Goal: Task Accomplishment & Management: Complete application form

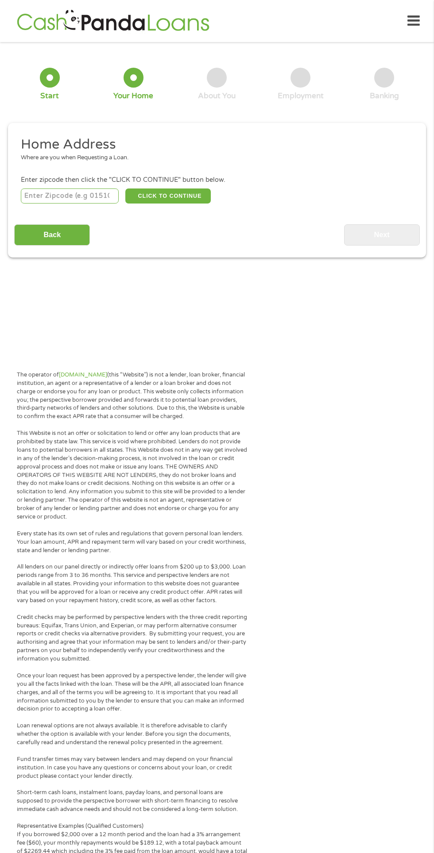
scroll to position [4, 0]
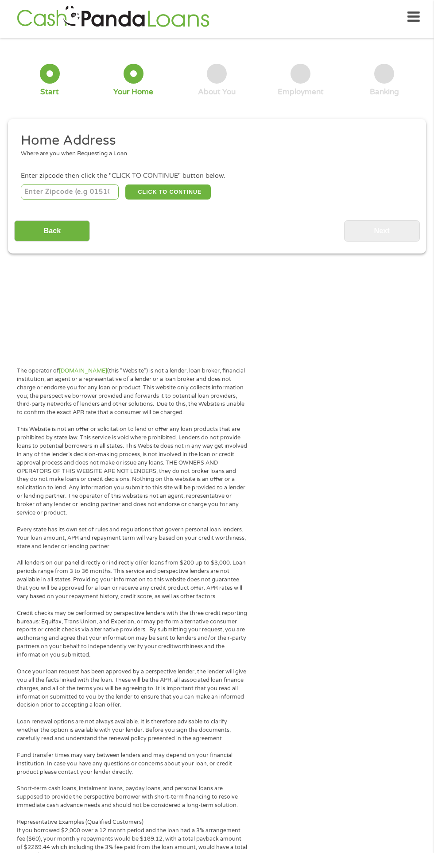
click at [92, 191] on input "number" at bounding box center [70, 192] width 98 height 15
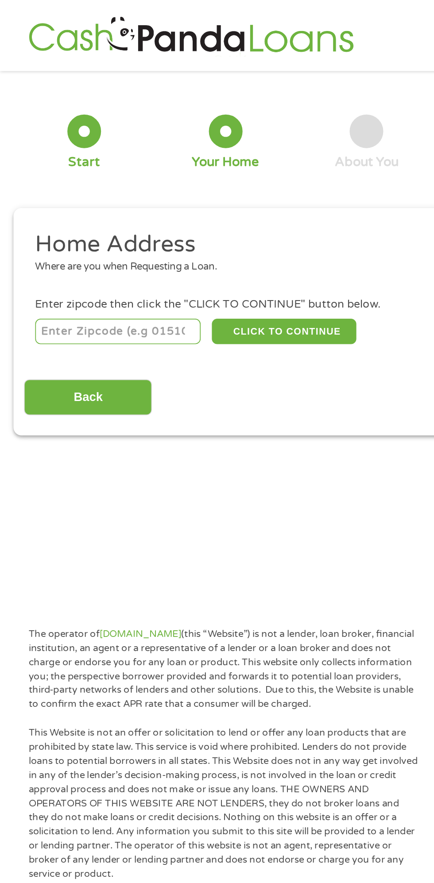
type input "02148"
select select "[US_STATE]"
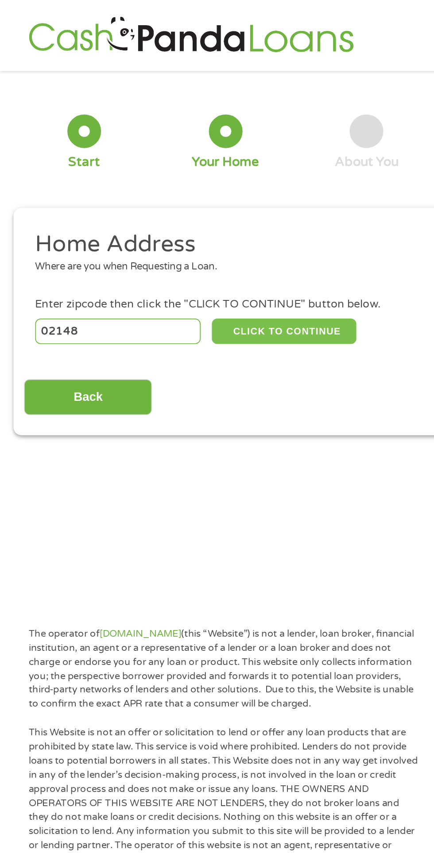
click at [195, 192] on button "CLICK TO CONTINUE" at bounding box center [167, 196] width 85 height 15
type input "02148"
type input "[GEOGRAPHIC_DATA]"
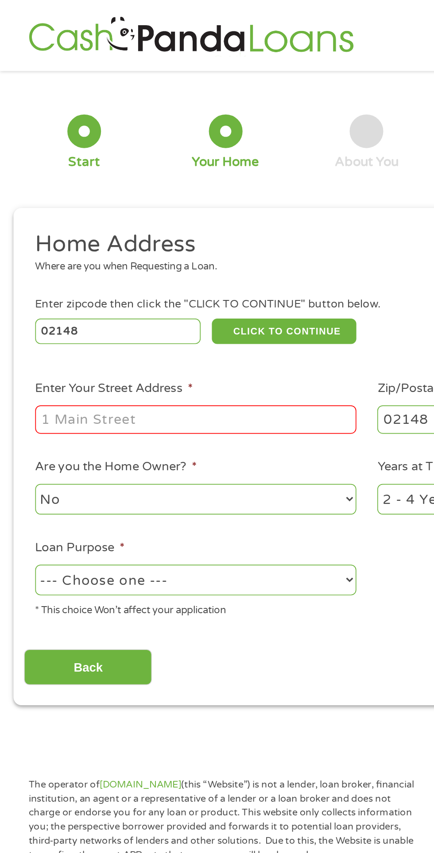
click at [179, 246] on input "Enter Your Street Address *" at bounding box center [116, 248] width 190 height 17
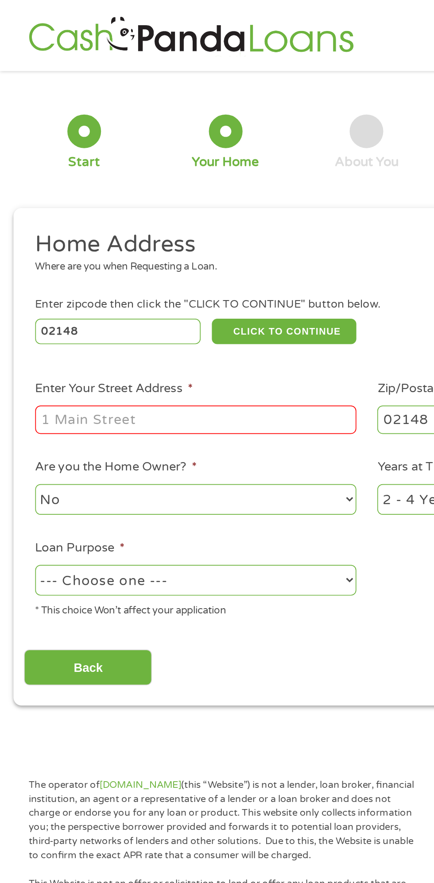
type input "[STREET_ADDRESS][PERSON_NAME]"
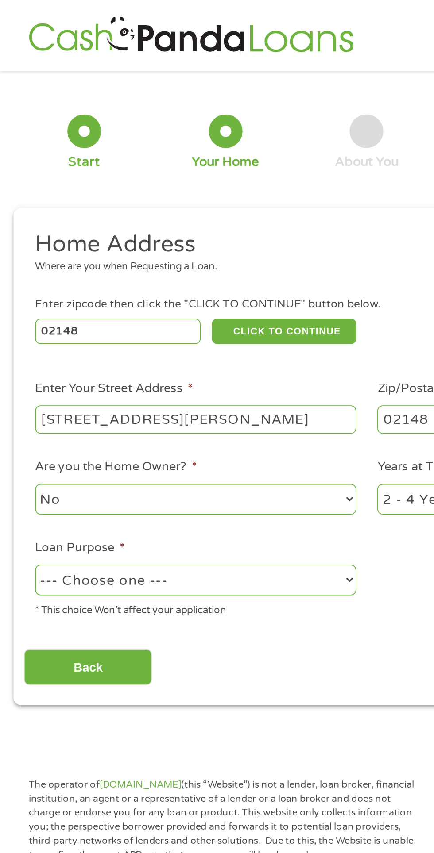
click at [206, 337] on select "--- Choose one --- Pay Bills Debt Consolidation Home Improvement Major Purchase…" at bounding box center [116, 343] width 190 height 18
select select "shorttermcash"
click at [21, 335] on select "--- Choose one --- Pay Bills Debt Consolidation Home Improvement Major Purchase…" at bounding box center [116, 343] width 190 height 18
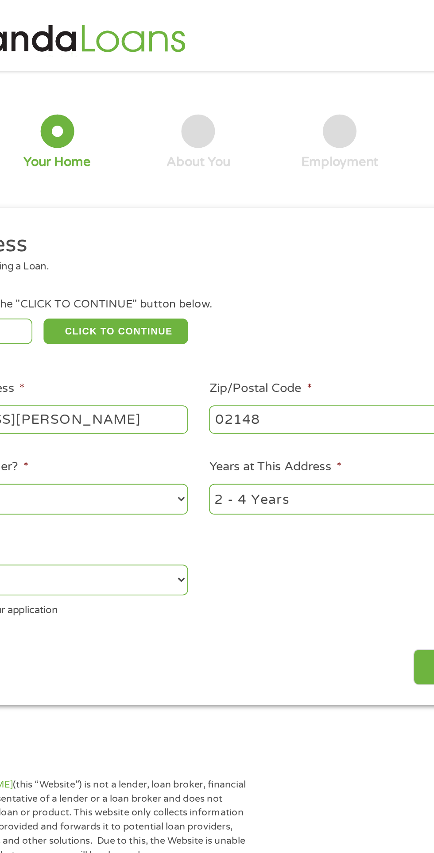
click at [333, 294] on select "1 Year or less 1 - 2 Years 2 - 4 Years Over 4 Years" at bounding box center [318, 295] width 190 height 18
select select "60months"
click at [223, 287] on select "1 Year or less 1 - 2 Years 2 - 4 Years Over 4 Years" at bounding box center [318, 295] width 190 height 18
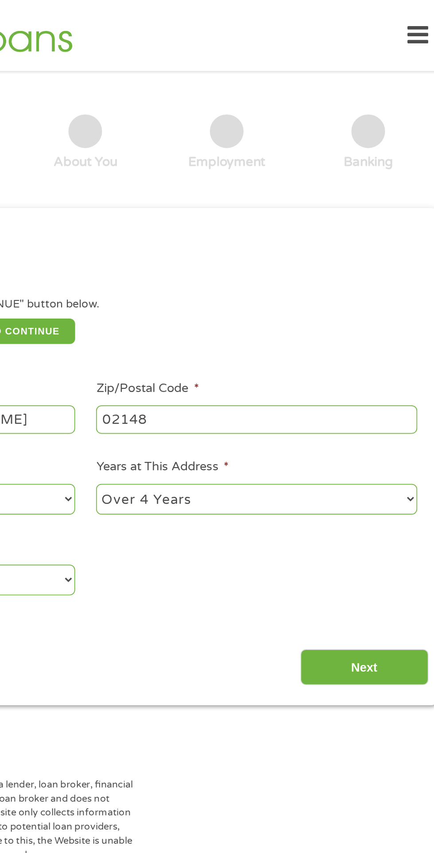
click at [401, 386] on input "Next" at bounding box center [382, 395] width 76 height 22
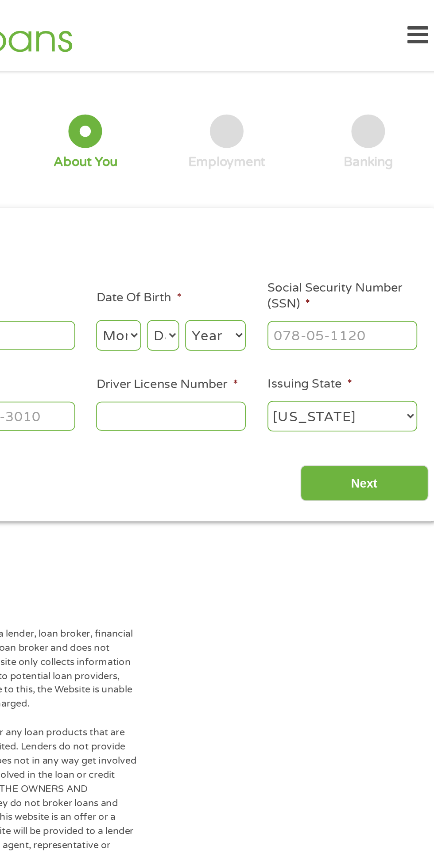
scroll to position [4, 0]
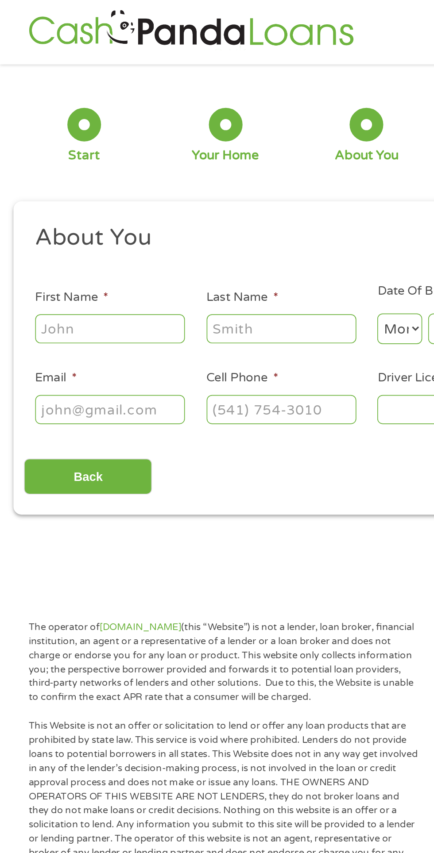
click at [93, 191] on input "First Name *" at bounding box center [65, 194] width 89 height 17
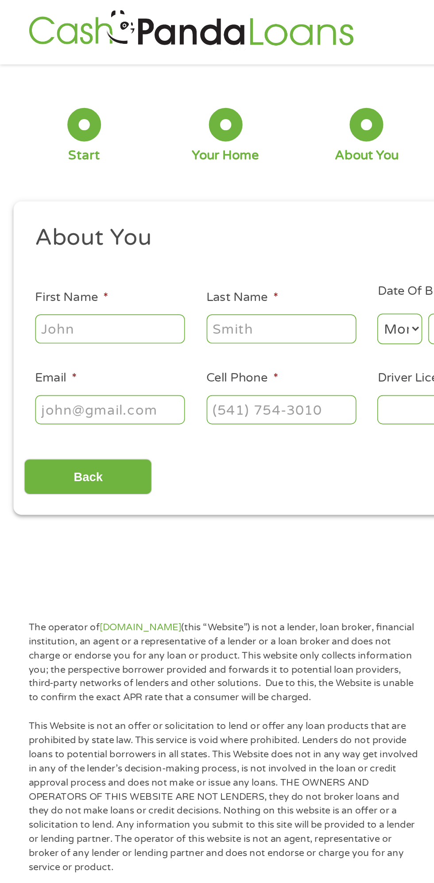
type input "[PERSON_NAME]"
type input "[EMAIL_ADDRESS][DOMAIN_NAME]"
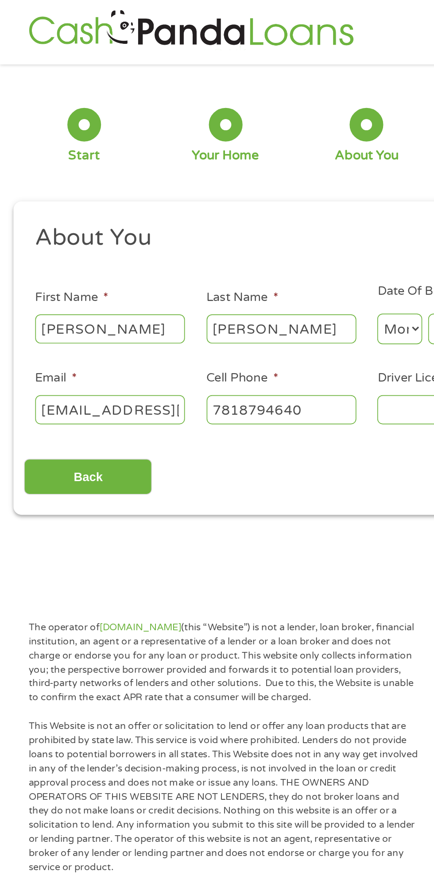
type input "[PHONE_NUMBER]"
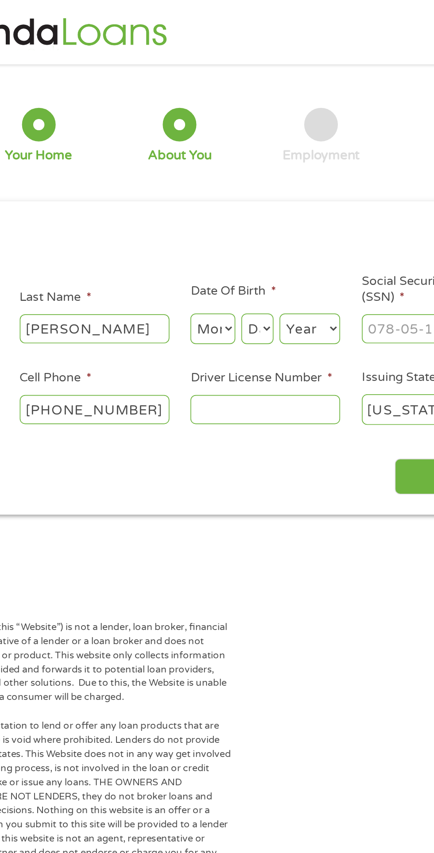
click at [246, 186] on select "Month 1 2 3 4 5 6 7 8 9 10 11 12" at bounding box center [236, 194] width 27 height 18
select select "5"
click at [223, 185] on select "Month 1 2 3 4 5 6 7 8 9 10 11 12" at bounding box center [236, 194] width 27 height 18
click at [265, 193] on select "Day 1 2 3 4 5 6 7 8 9 10 11 12 13 14 15 16 17 18 19 20 21 22 23 24 25 26 27 28 …" at bounding box center [262, 194] width 19 height 18
select select "10"
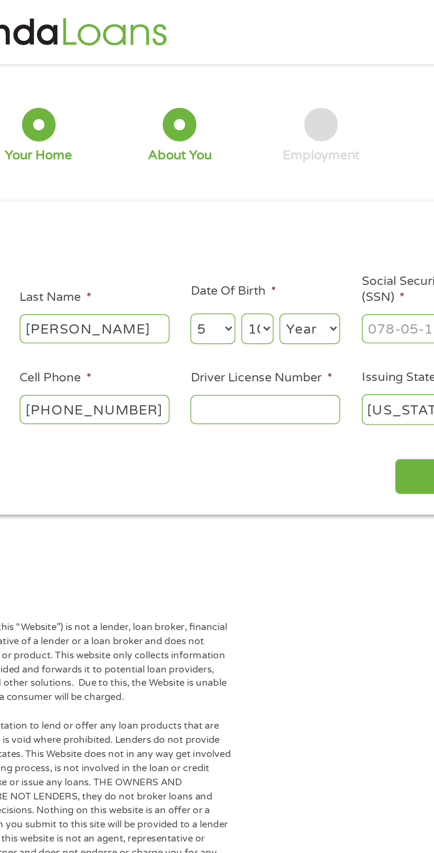
click at [253, 185] on select "Day 1 2 3 4 5 6 7 8 9 10 11 12 13 14 15 16 17 18 19 20 21 22 23 24 25 26 27 28 …" at bounding box center [262, 194] width 19 height 18
click at [308, 195] on select "Year [DATE] 2006 2005 2004 2003 2002 2001 2000 1999 1998 1997 1996 1995 1994 19…" at bounding box center [294, 194] width 36 height 18
select select "1985"
click at [276, 185] on select "Year [DATE] 2006 2005 2004 2003 2002 2001 2000 1999 1998 1997 1996 1995 1994 19…" at bounding box center [294, 194] width 36 height 18
click at [349, 193] on input "Social Security Number (SSN) *" at bounding box center [368, 194] width 89 height 17
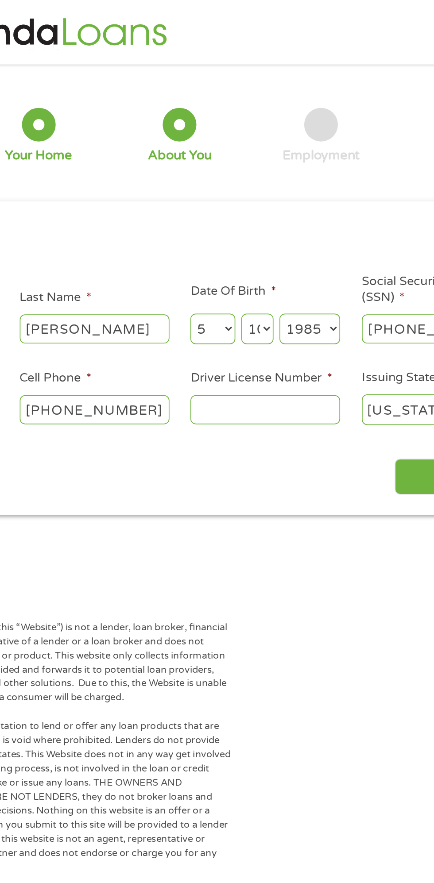
type input "028-70-2255"
click at [287, 243] on input "Driver License Number *" at bounding box center [267, 242] width 89 height 17
type input "D"
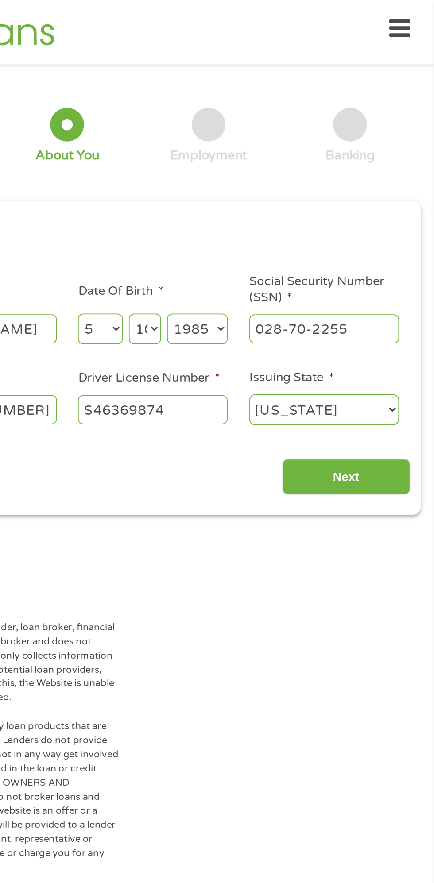
type input "S46369874"
click at [404, 287] on input "Next" at bounding box center [382, 282] width 76 height 22
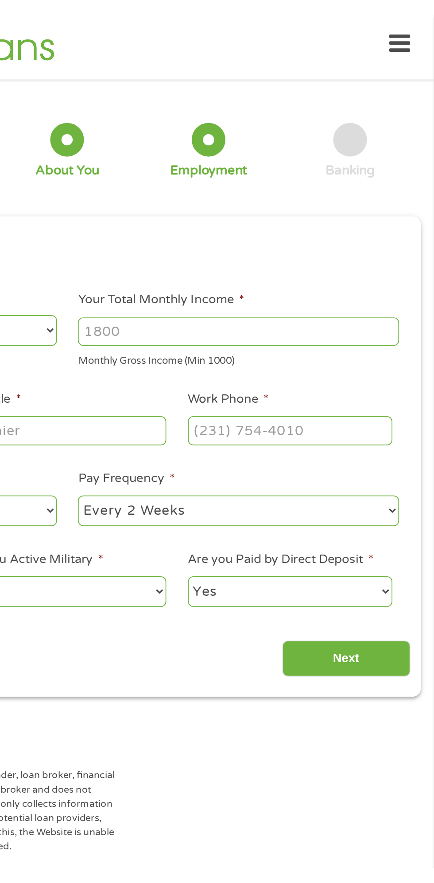
scroll to position [4, 4]
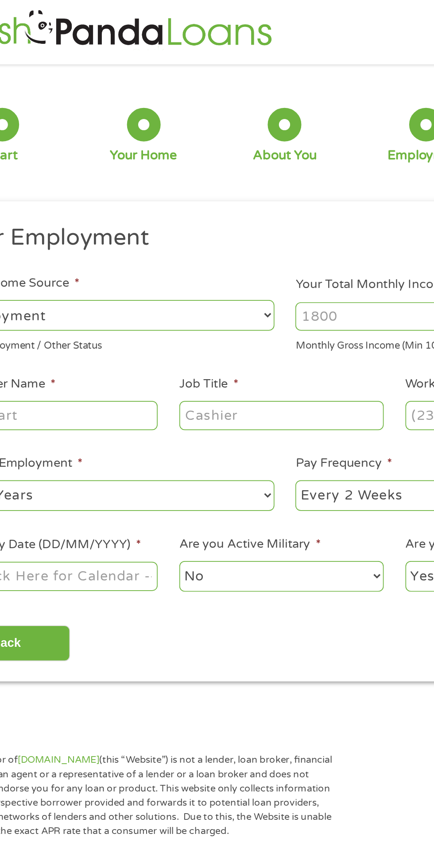
click at [276, 184] on input "Your Total Monthly Income *" at bounding box center [318, 187] width 190 height 17
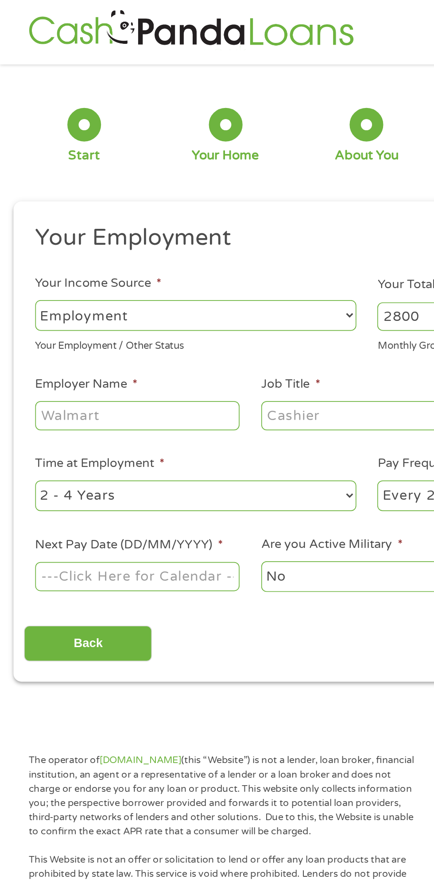
type input "2800"
click at [115, 249] on input "Employer Name *" at bounding box center [81, 245] width 121 height 17
type input "Kids Corner"
click at [217, 241] on input "Job Title *" at bounding box center [214, 245] width 121 height 17
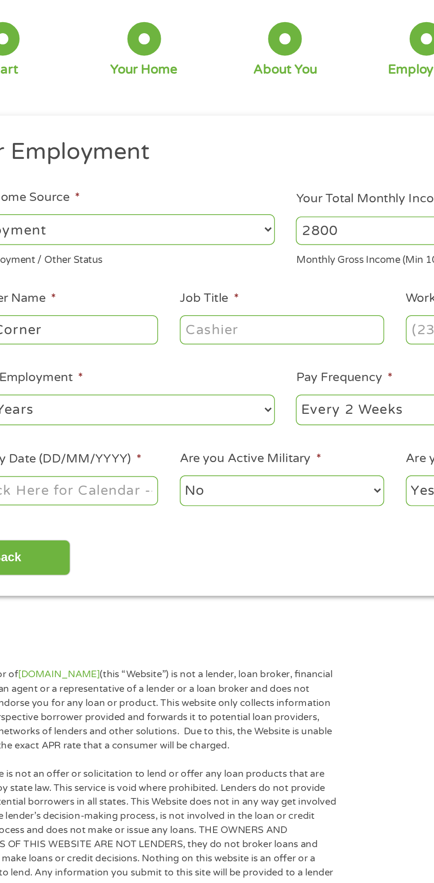
scroll to position [4, 0]
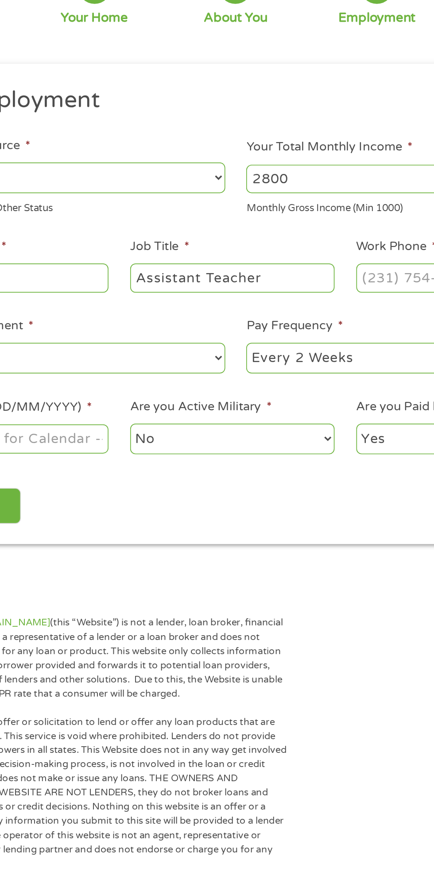
type input "Assistant Teacher"
click at [315, 243] on input "Work Phone *" at bounding box center [348, 245] width 121 height 17
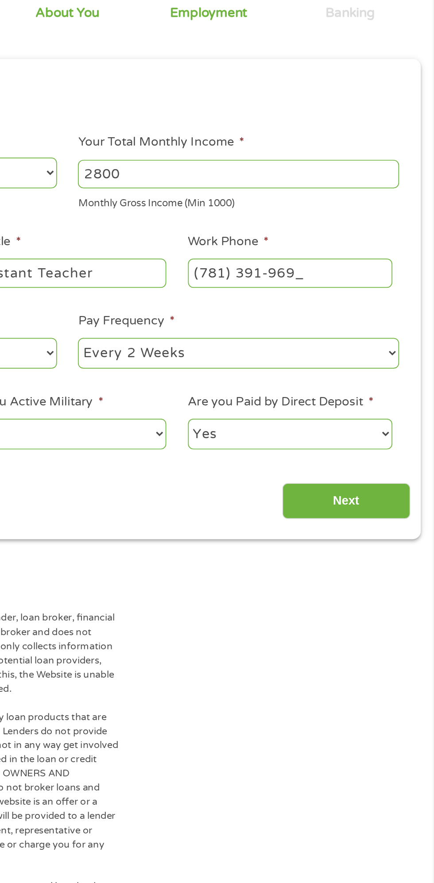
type input "[PHONE_NUMBER]"
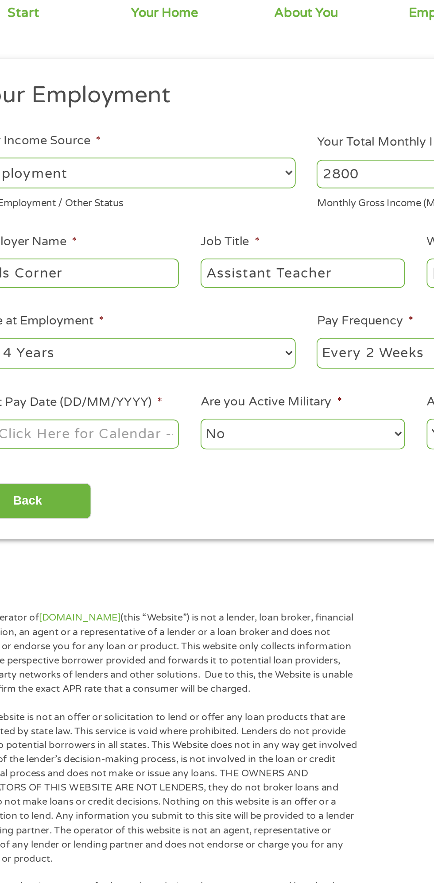
click at [182, 289] on select "--- Choose one --- 1 Year or less 1 - 2 Years 2 - 4 Years Over 4 Years" at bounding box center [116, 293] width 190 height 18
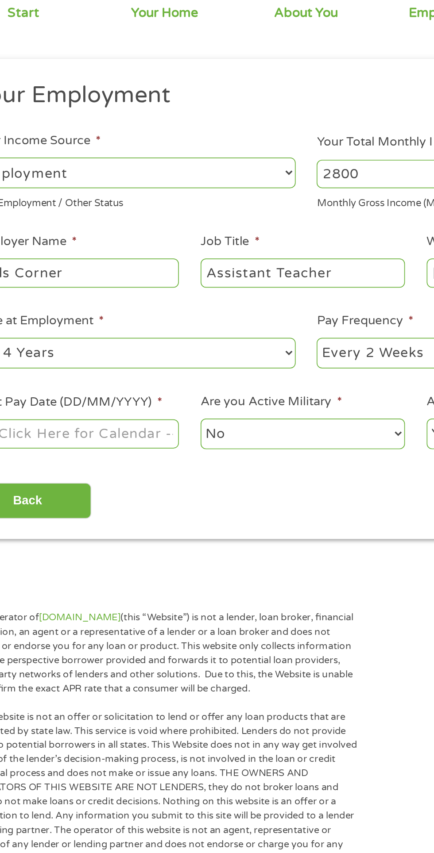
select select "60months"
click at [21, 284] on select "--- Choose one --- 1 Year or less 1 - 2 Years 2 - 4 Years Over 4 Years" at bounding box center [116, 293] width 190 height 18
click at [272, 285] on select "--- Choose one --- Every 2 Weeks Every Week Monthly Semi-Monthly" at bounding box center [318, 293] width 190 height 18
click at [223, 284] on select "--- Choose one --- Every 2 Weeks Every Week Monthly Semi-Monthly" at bounding box center [318, 293] width 190 height 18
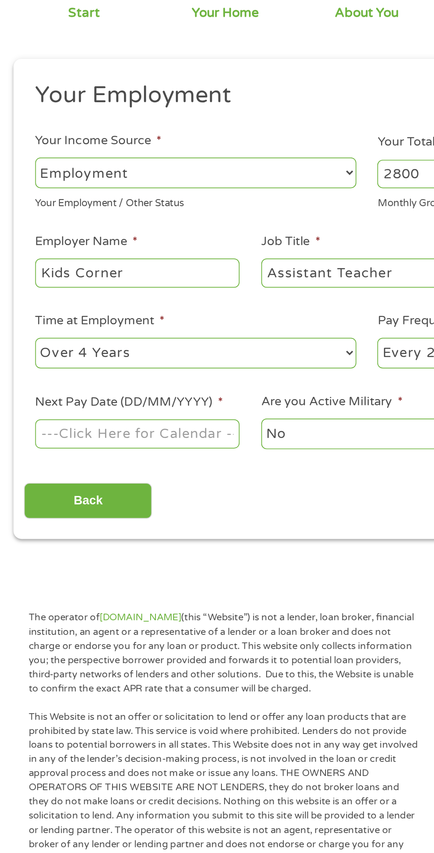
click at [114, 343] on body "Home Get Loan Offer How it works FAQs Blog Cash Loans Quick Loans Online Loans …" at bounding box center [217, 670] width 434 height 1349
click at [115, 336] on input "Next Pay Date (DD/MM/YYYY) *" at bounding box center [81, 340] width 121 height 17
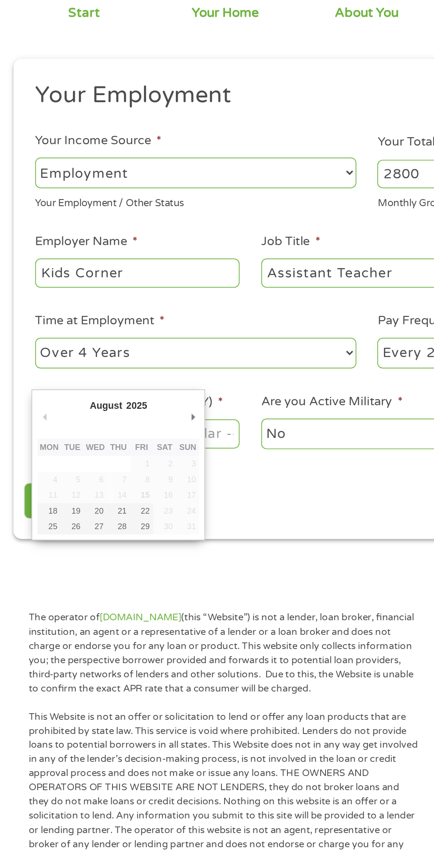
type input "[DATE]"
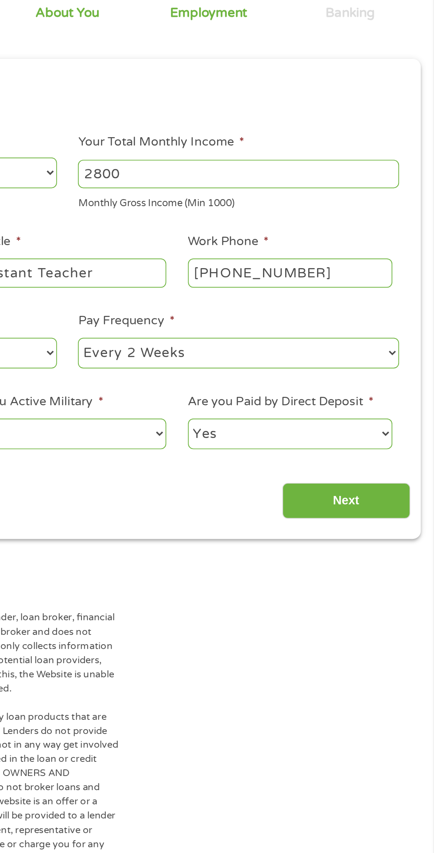
click at [393, 384] on input "Next" at bounding box center [382, 381] width 76 height 22
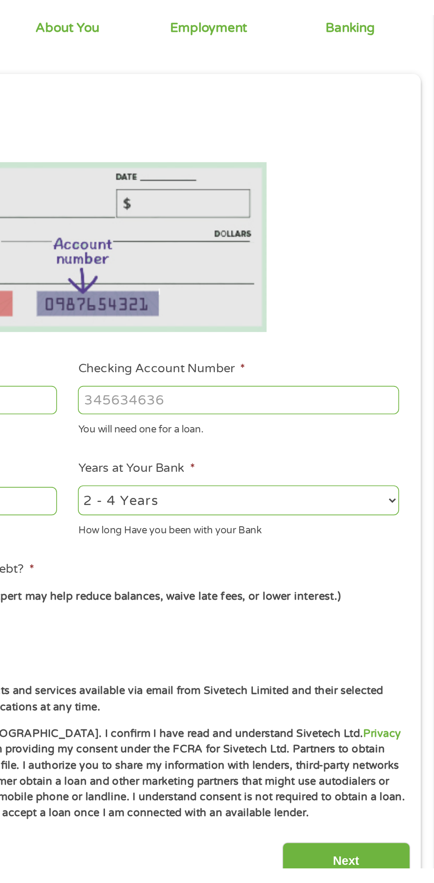
scroll to position [4, 4]
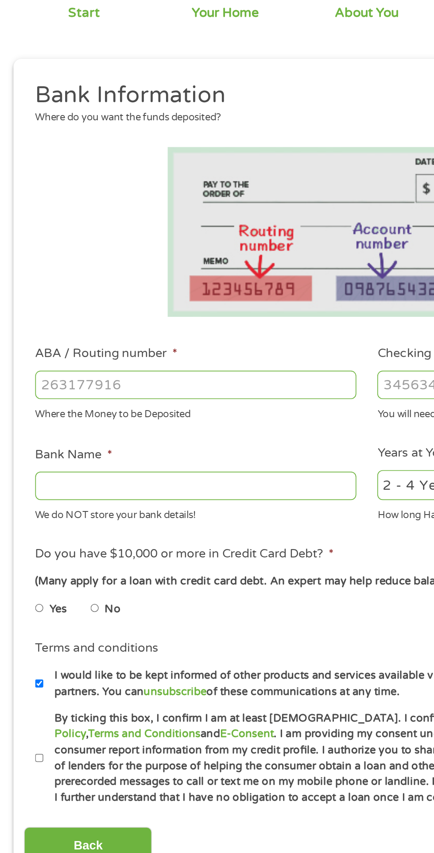
click at [138, 316] on input "ABA / Routing number *" at bounding box center [116, 312] width 190 height 17
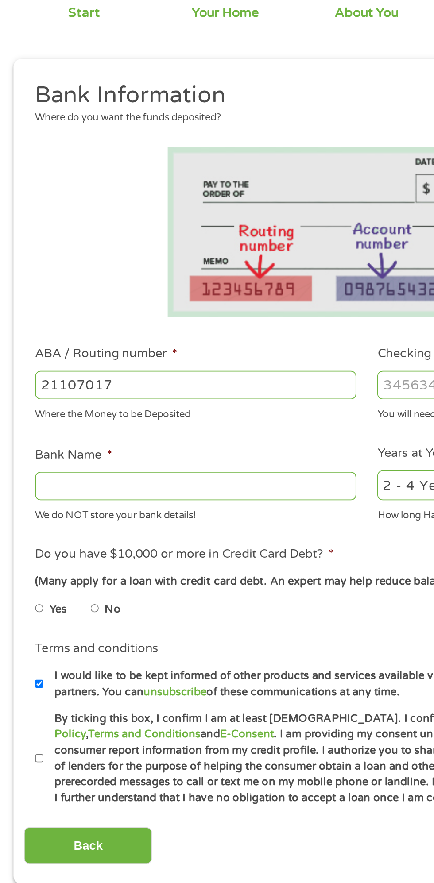
type input "211070175"
type input "CITIZENS BANK NA"
type input "211070175"
click at [241, 308] on input "Checking Account Number *" at bounding box center [318, 312] width 190 height 17
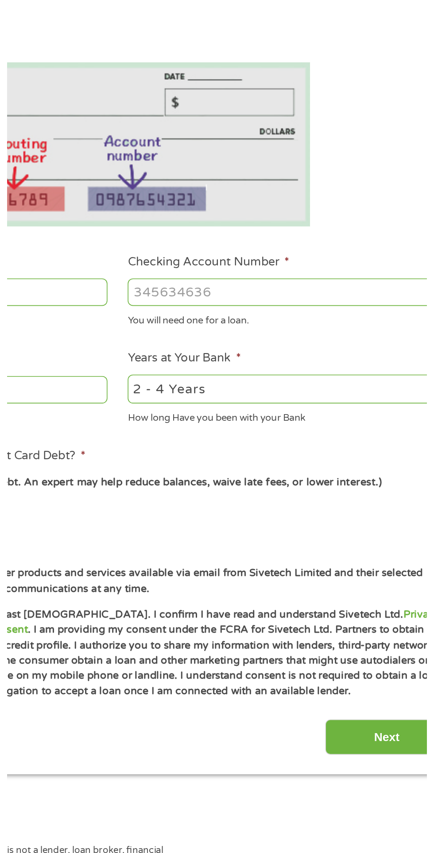
scroll to position [4, 0]
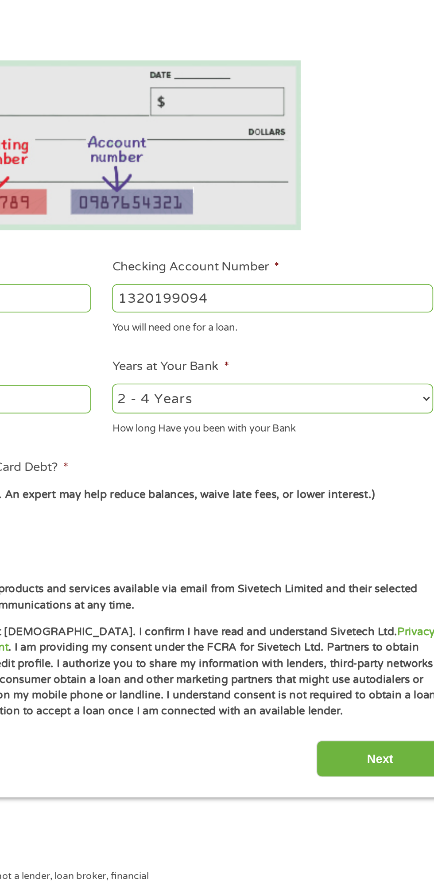
type input "1320199094"
click at [352, 379] on select "2 - 4 Years 6 - 12 Months 1 - 2 Years Over 4 Years" at bounding box center [318, 371] width 190 height 18
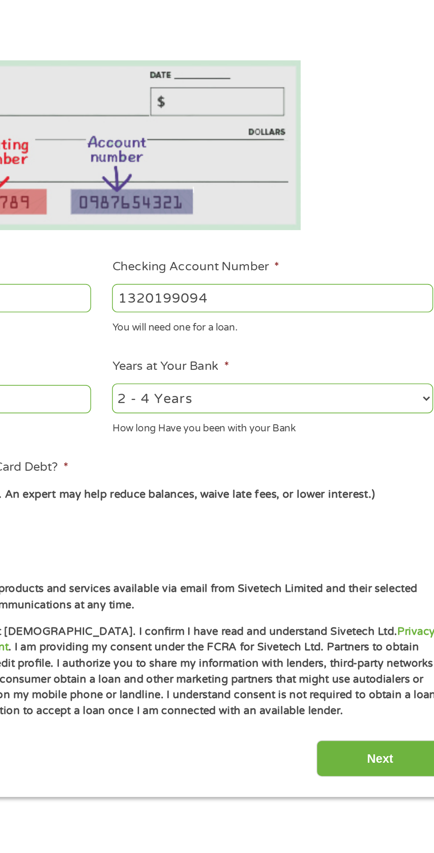
select select "60months"
click at [223, 362] on select "2 - 4 Years 6 - 12 Months 1 - 2 Years Over 4 Years" at bounding box center [318, 371] width 190 height 18
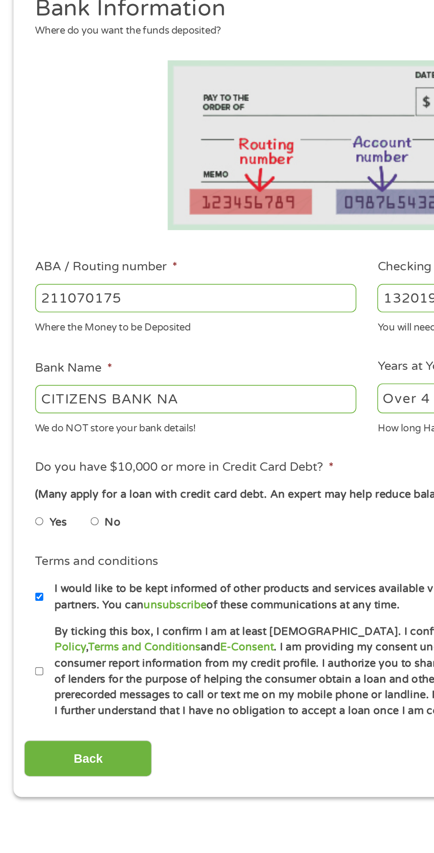
click at [22, 438] on input "Yes" at bounding box center [23, 444] width 5 height 14
radio input "true"
click at [31, 531] on label "By ticking this box, I confirm I am at least [DEMOGRAPHIC_DATA]. I confirm I ha…" at bounding box center [221, 532] width 391 height 57
click at [26, 531] on input "By ticking this box, I confirm I am at least [DEMOGRAPHIC_DATA]. I confirm I ha…" at bounding box center [23, 533] width 5 height 14
checkbox input "true"
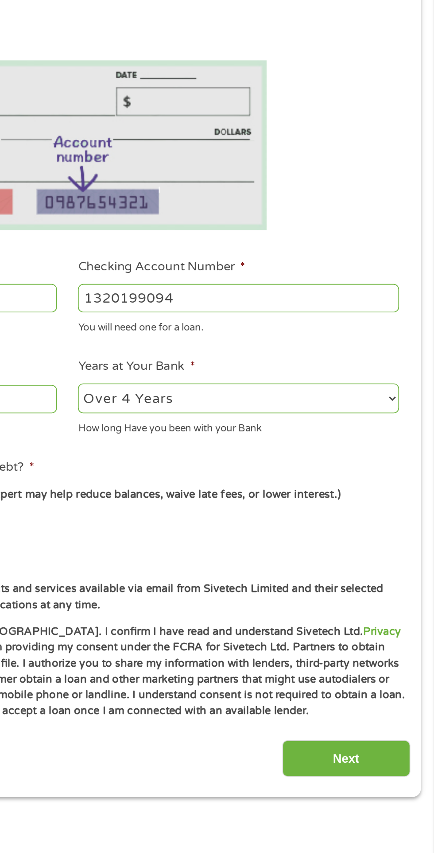
click at [396, 584] on input "Next" at bounding box center [382, 585] width 76 height 22
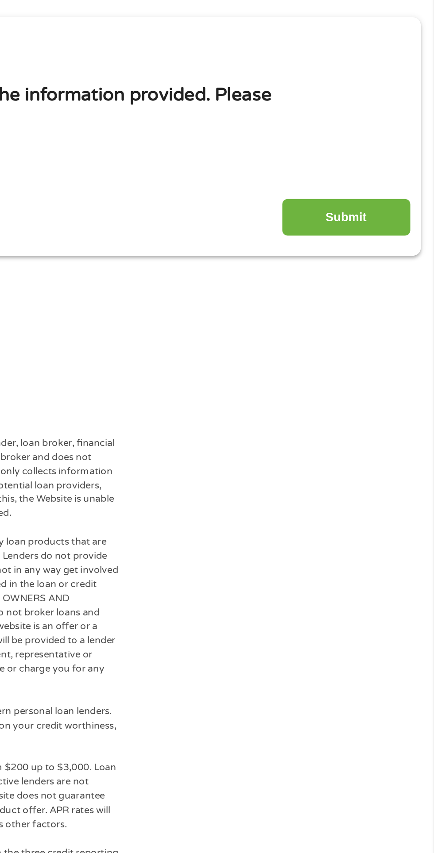
scroll to position [0, 0]
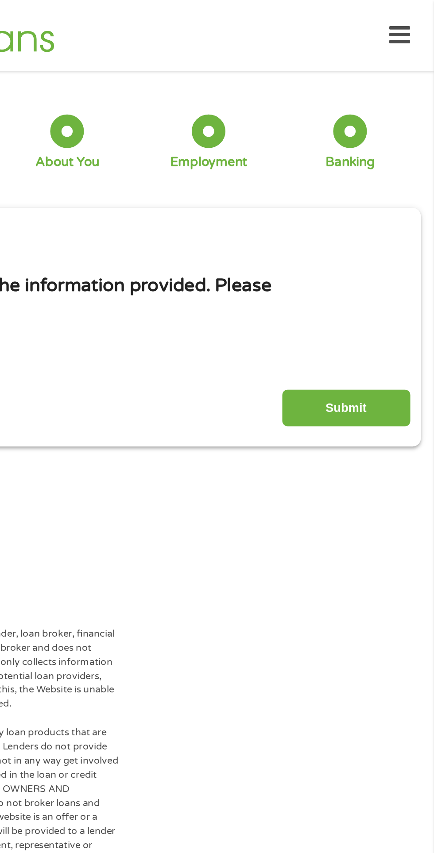
click at [388, 244] on input "Submit" at bounding box center [382, 242] width 76 height 22
